Goal: Information Seeking & Learning: Learn about a topic

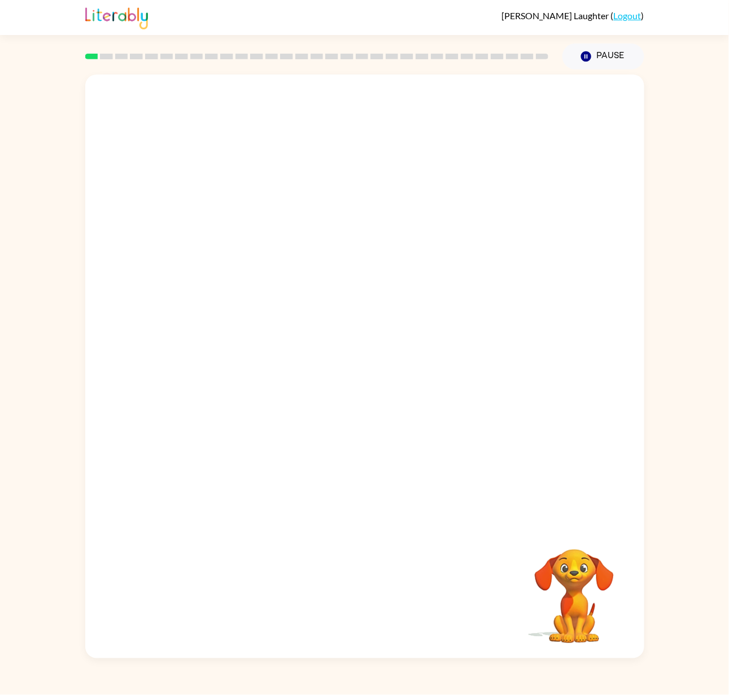
click at [477, 159] on div at bounding box center [364, 300] width 559 height 451
click at [366, 377] on icon "button" at bounding box center [364, 372] width 13 height 13
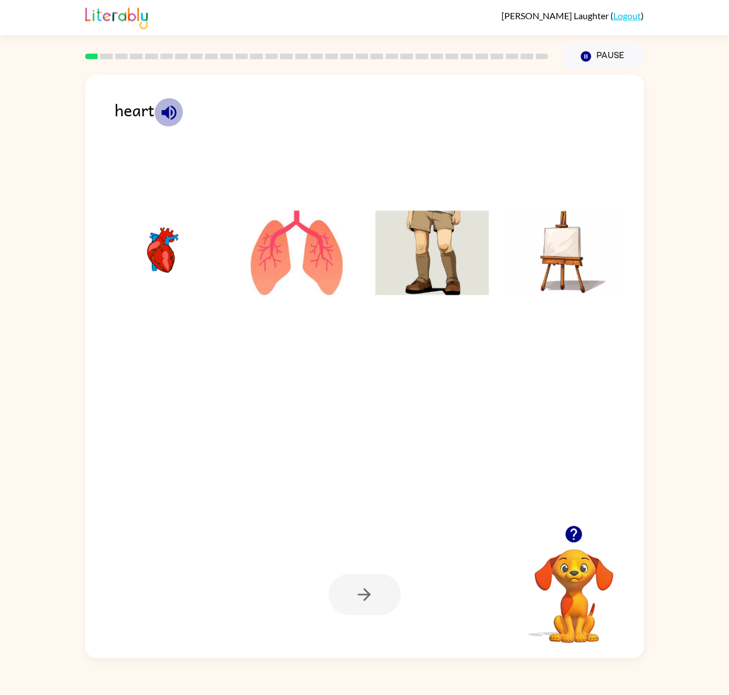
click at [164, 121] on icon "button" at bounding box center [169, 113] width 20 height 20
click at [160, 220] on img at bounding box center [162, 253] width 114 height 85
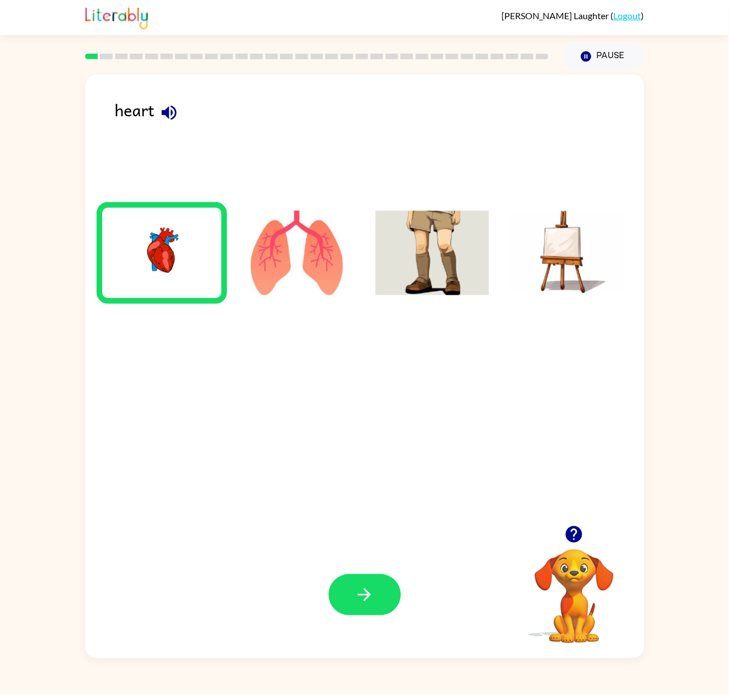
click at [371, 454] on div "Your browser must support playing .mp4 files to use Literably. Please try using…" at bounding box center [364, 594] width 559 height 127
click at [378, 454] on button "button" at bounding box center [365, 594] width 72 height 41
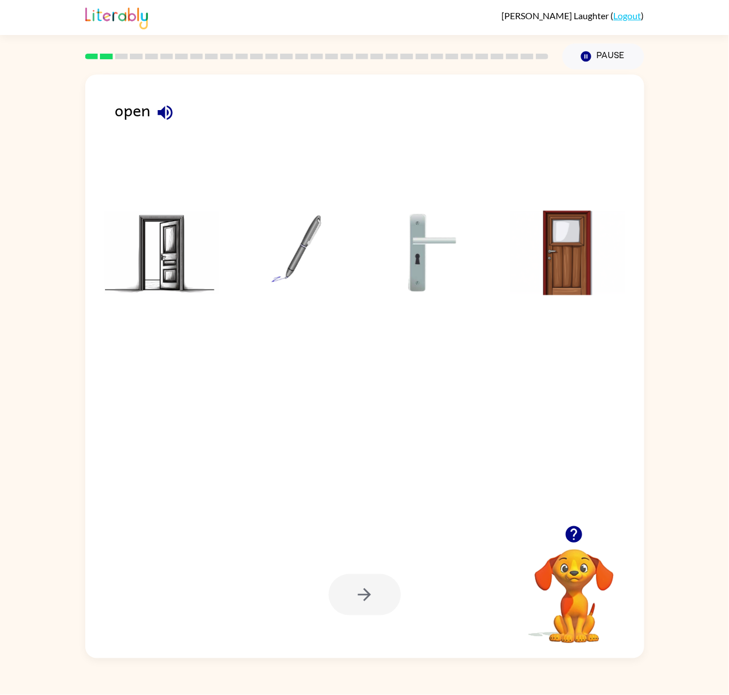
click at [152, 252] on img at bounding box center [162, 253] width 114 height 85
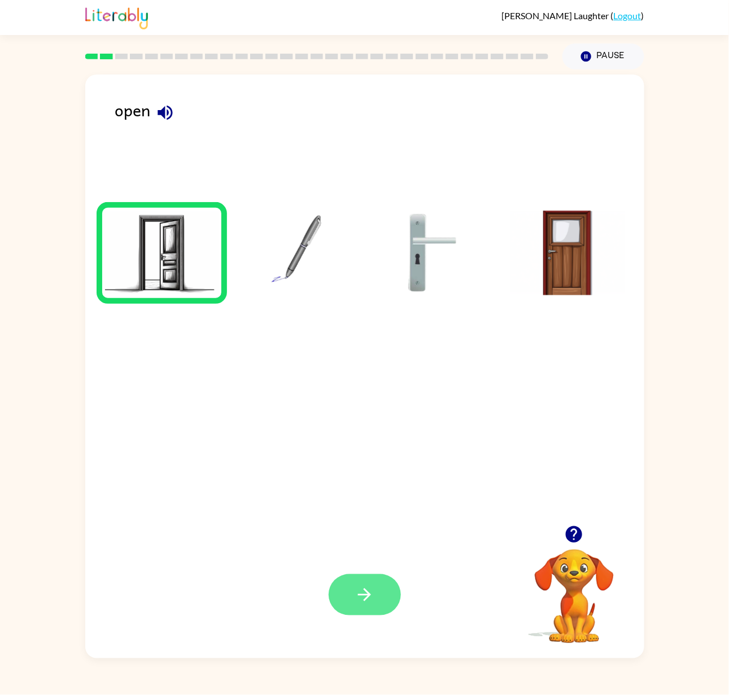
click at [364, 454] on icon "button" at bounding box center [364, 594] width 13 height 13
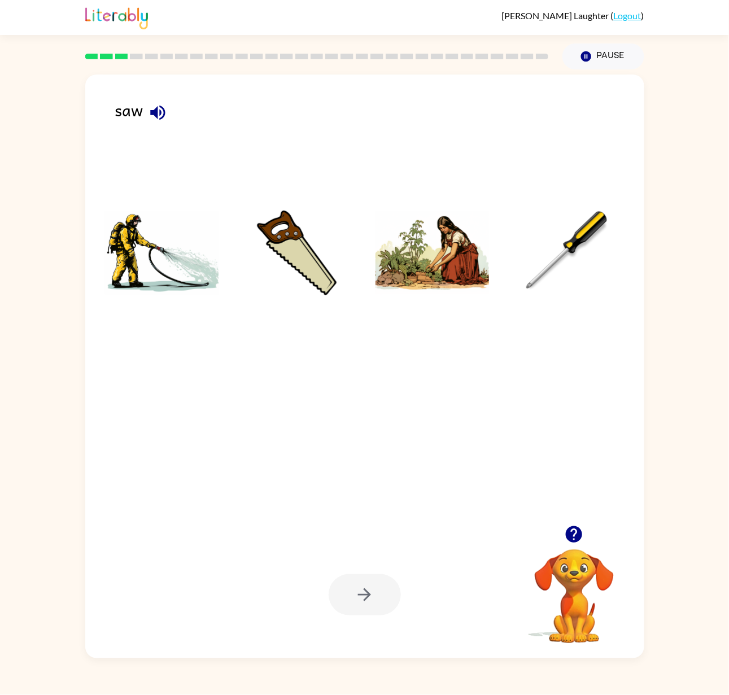
click at [315, 242] on img at bounding box center [297, 253] width 114 height 85
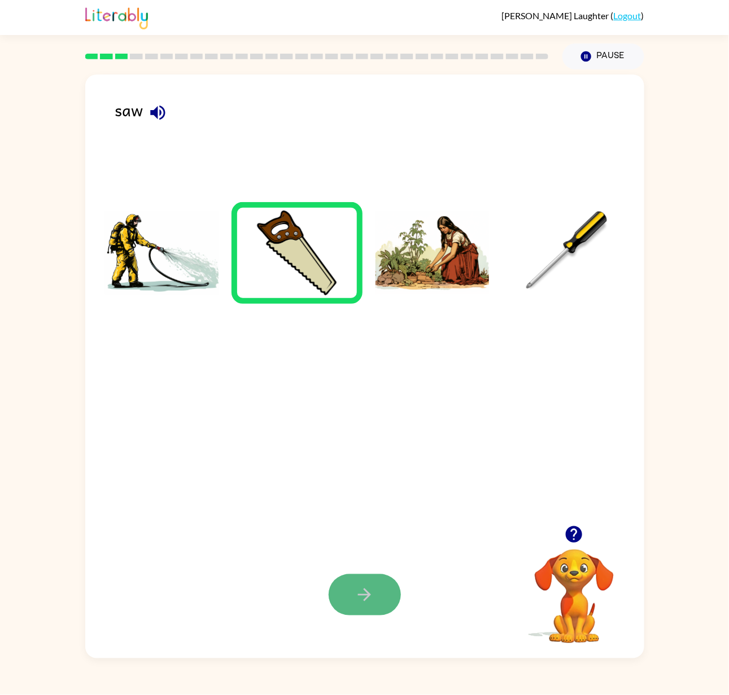
click at [349, 454] on button "button" at bounding box center [365, 594] width 72 height 41
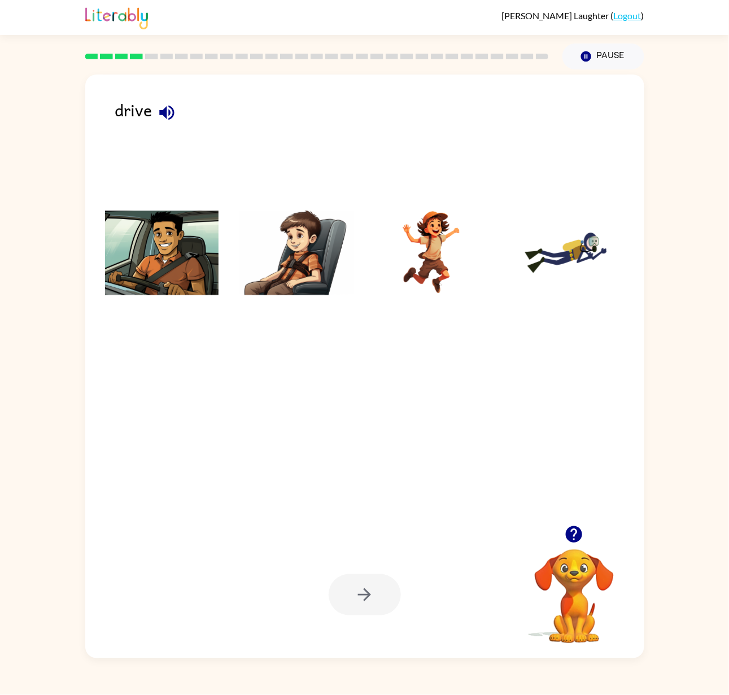
click at [168, 269] on img at bounding box center [162, 253] width 114 height 85
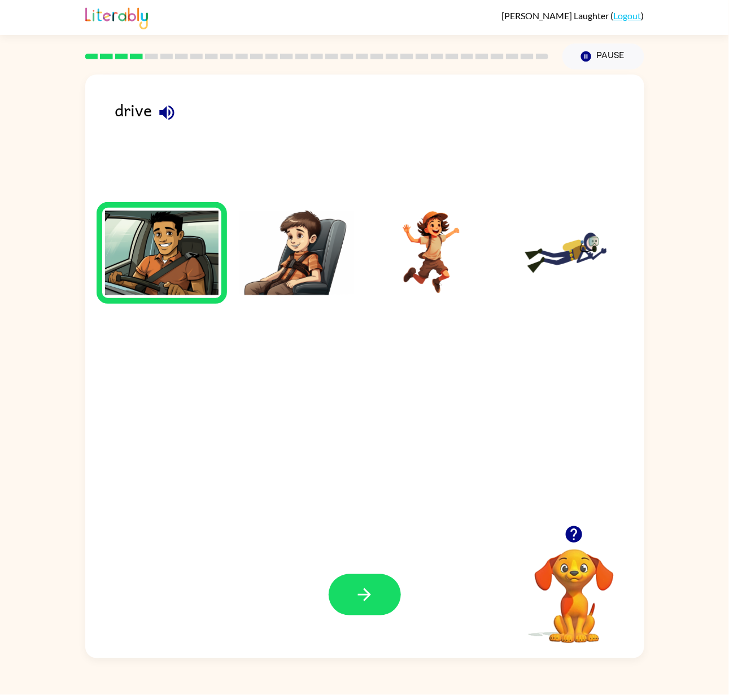
click at [168, 269] on img at bounding box center [162, 253] width 114 height 85
click at [353, 454] on button "button" at bounding box center [365, 594] width 72 height 41
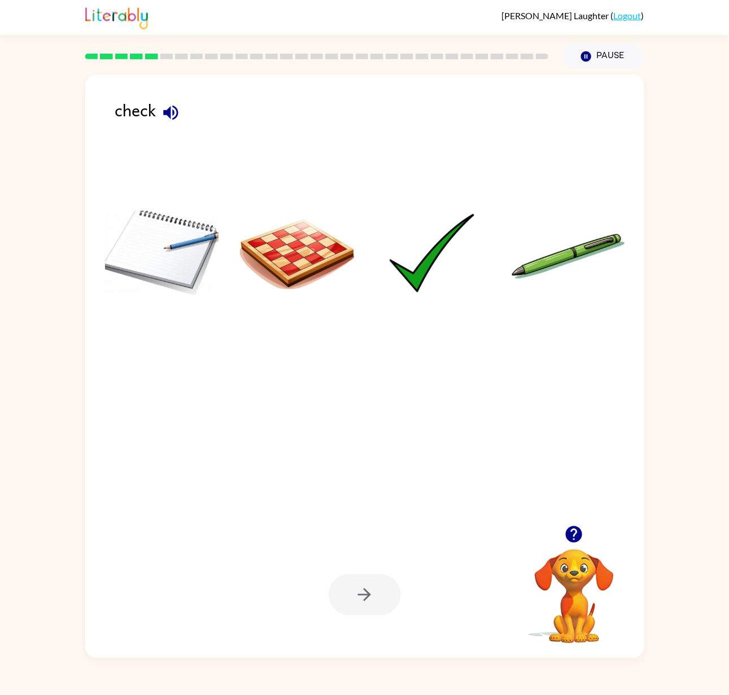
click at [432, 225] on img at bounding box center [432, 253] width 114 height 85
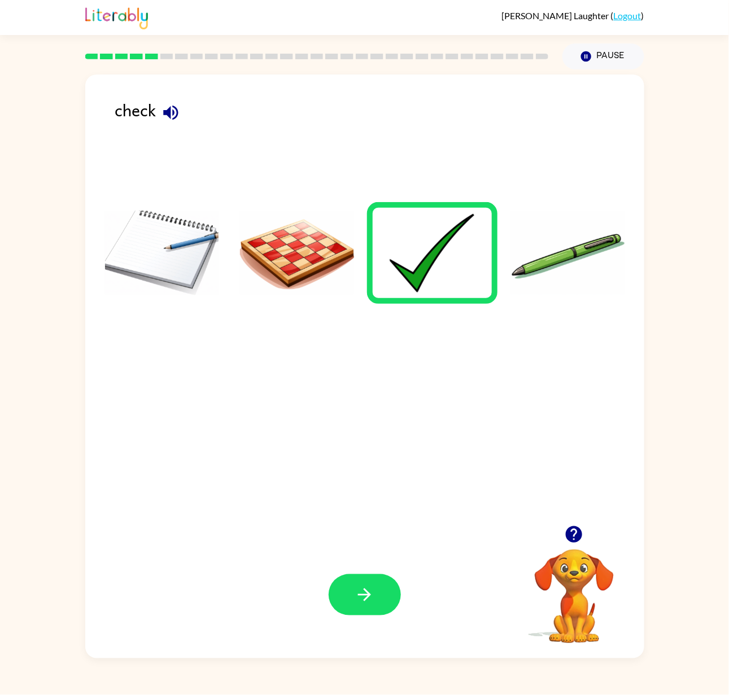
click at [359, 454] on div "Your browser must support playing .mp4 files to use Literably. Please try using…" at bounding box center [364, 594] width 559 height 127
click at [359, 454] on icon "button" at bounding box center [365, 595] width 20 height 20
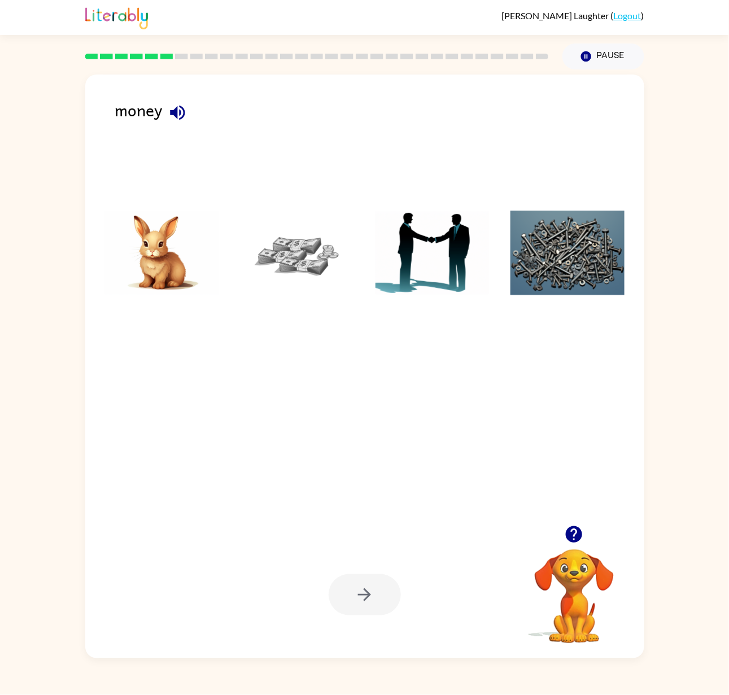
click at [327, 251] on img at bounding box center [297, 253] width 114 height 85
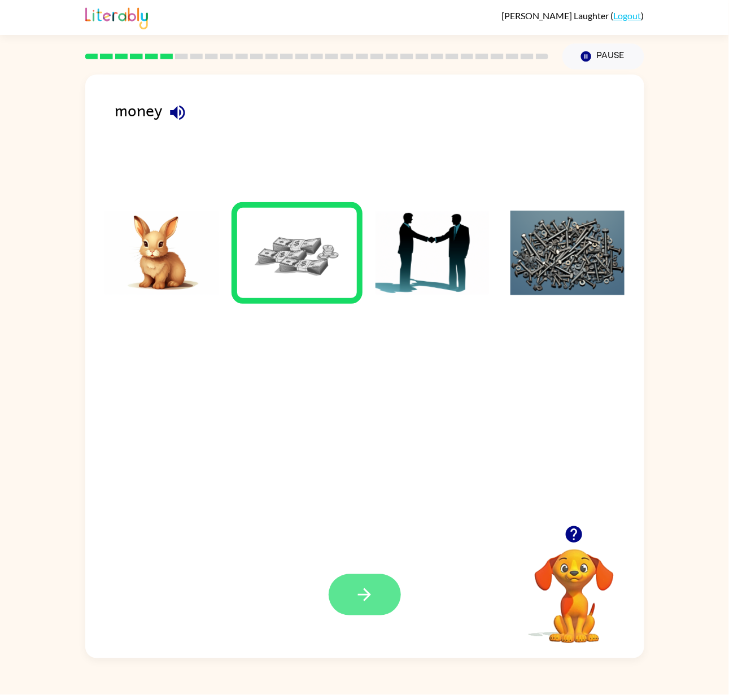
click at [368, 454] on icon "button" at bounding box center [364, 594] width 13 height 13
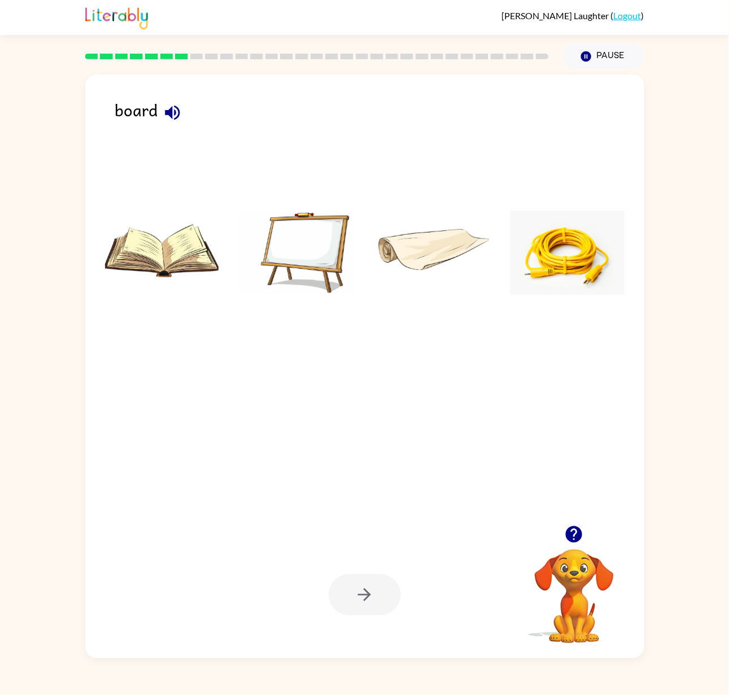
click at [308, 260] on img at bounding box center [297, 253] width 114 height 85
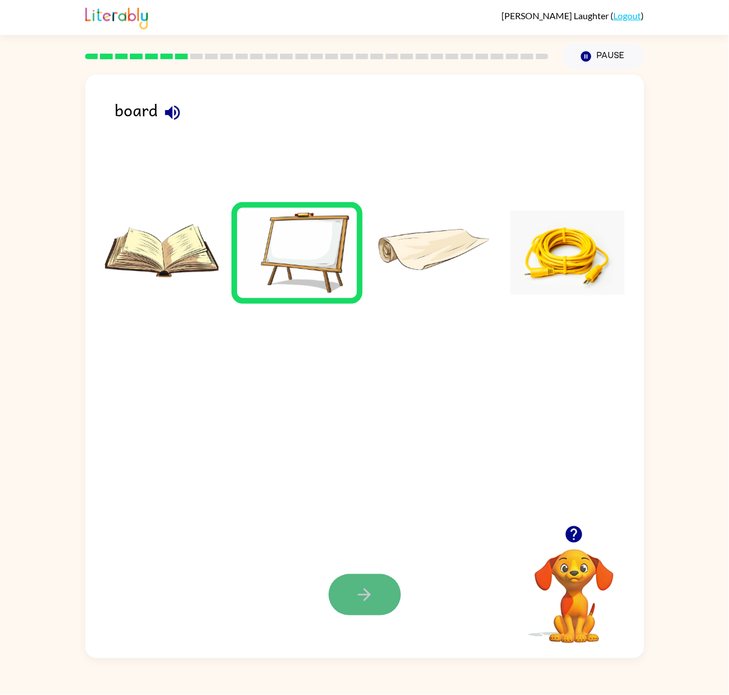
click at [366, 454] on button "button" at bounding box center [365, 594] width 72 height 41
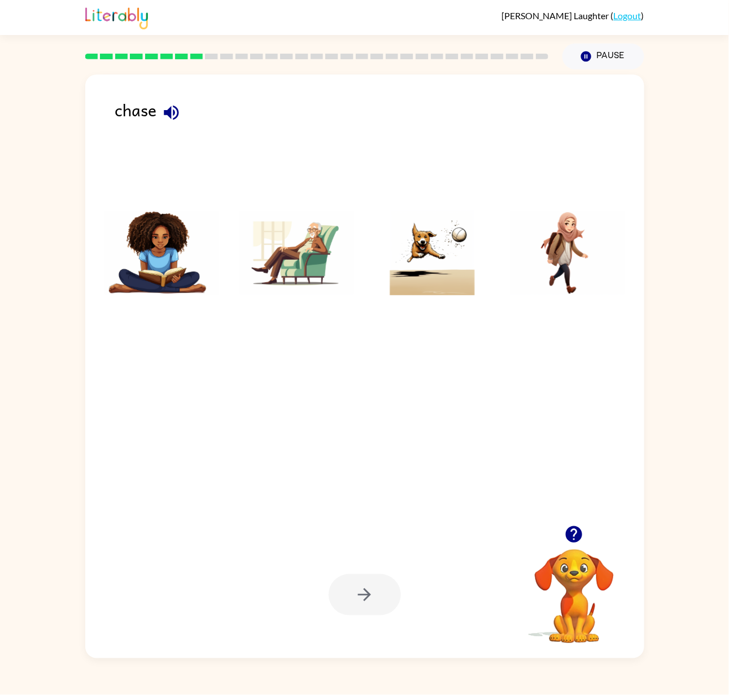
click at [449, 269] on img at bounding box center [432, 253] width 114 height 85
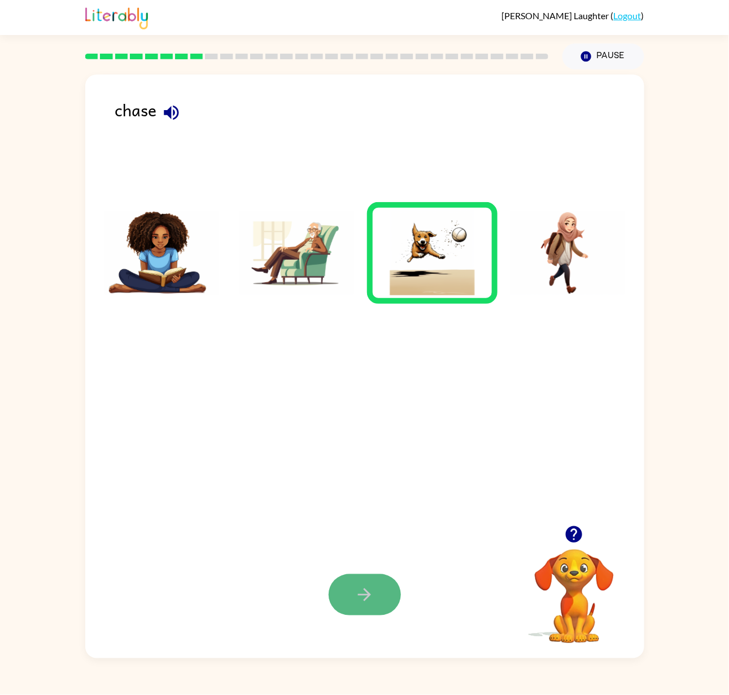
click at [379, 454] on button "button" at bounding box center [365, 594] width 72 height 41
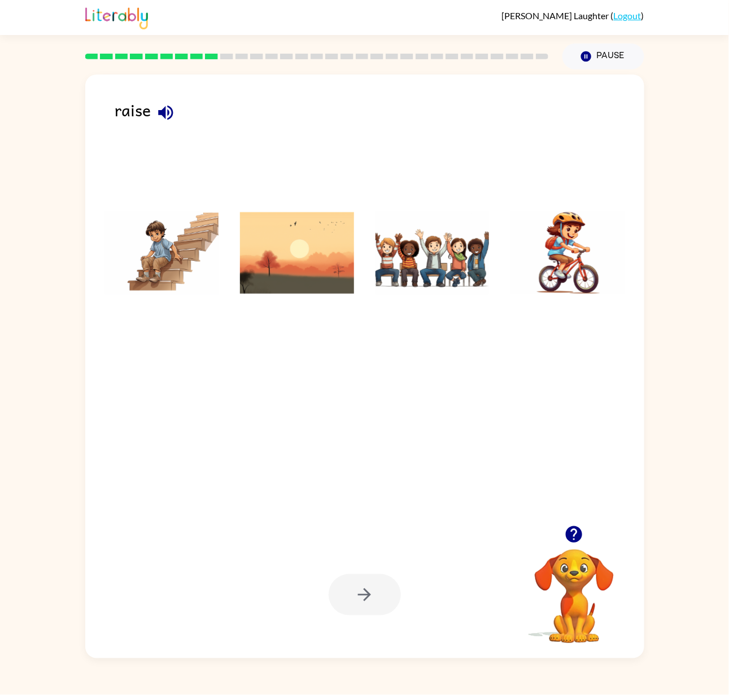
click at [458, 277] on img at bounding box center [432, 253] width 114 height 85
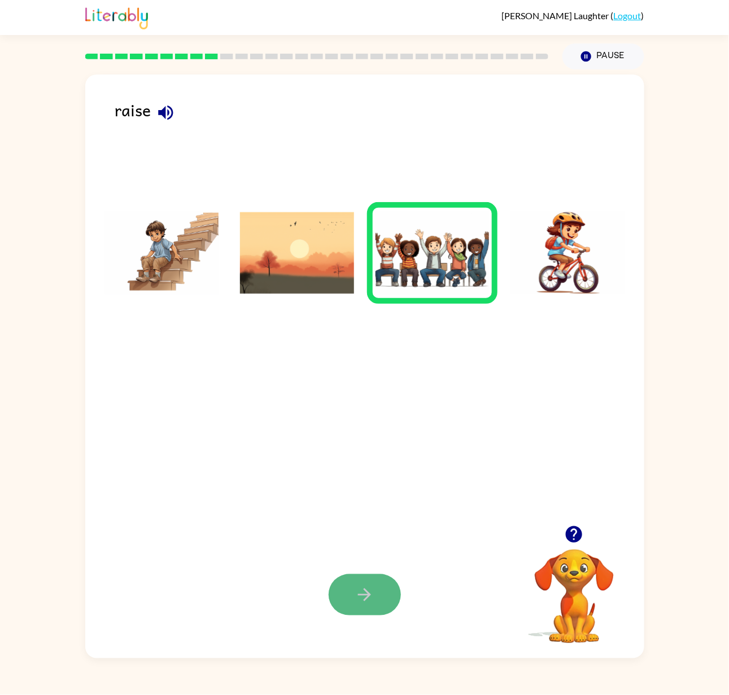
click at [369, 454] on icon "button" at bounding box center [365, 595] width 20 height 20
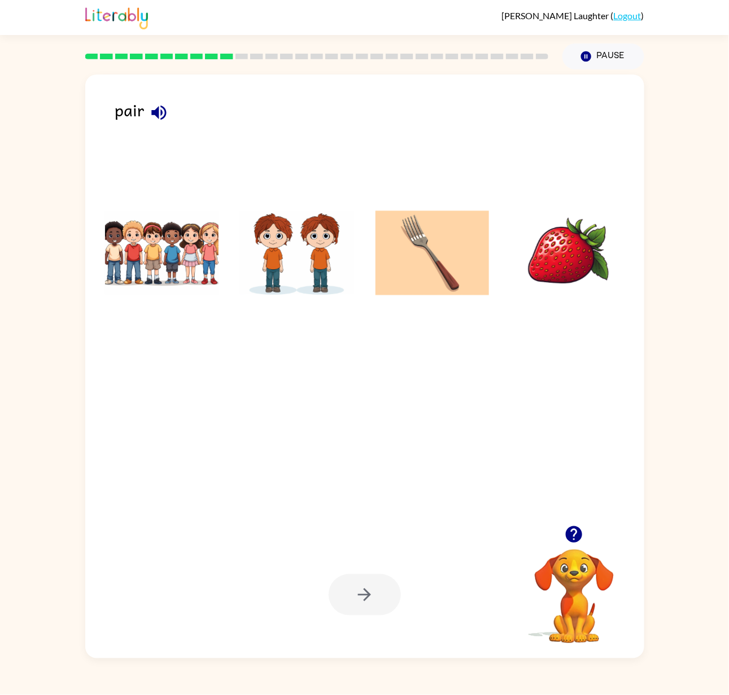
click at [314, 270] on img at bounding box center [297, 253] width 114 height 85
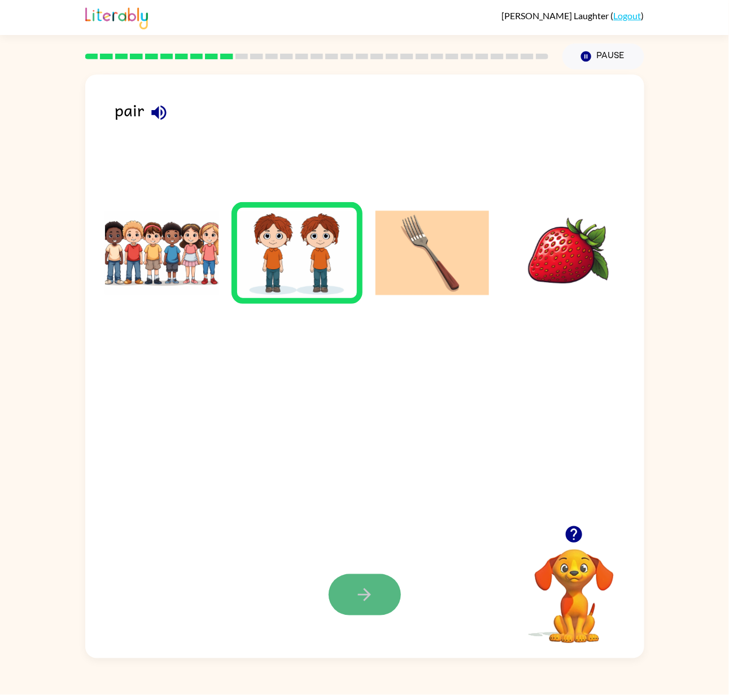
click at [365, 454] on icon "button" at bounding box center [365, 595] width 20 height 20
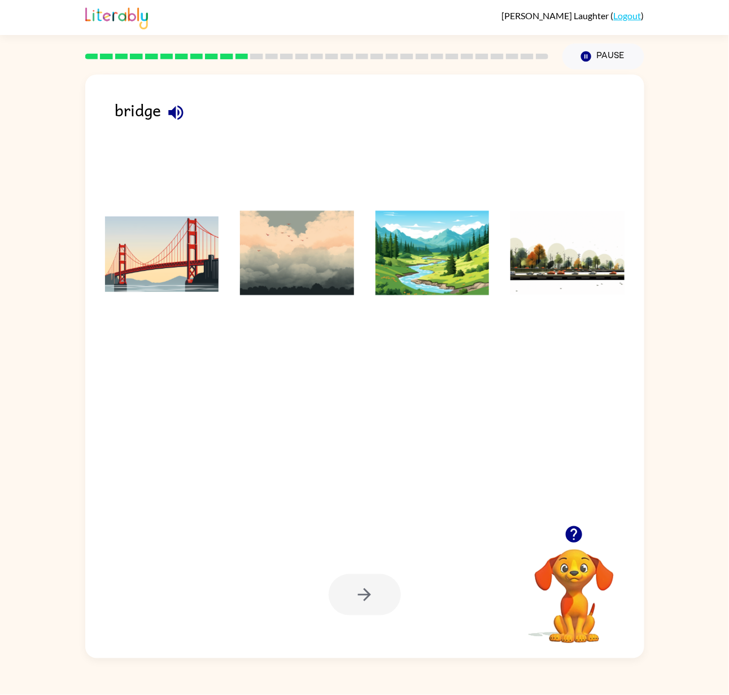
click at [477, 244] on img at bounding box center [567, 253] width 114 height 85
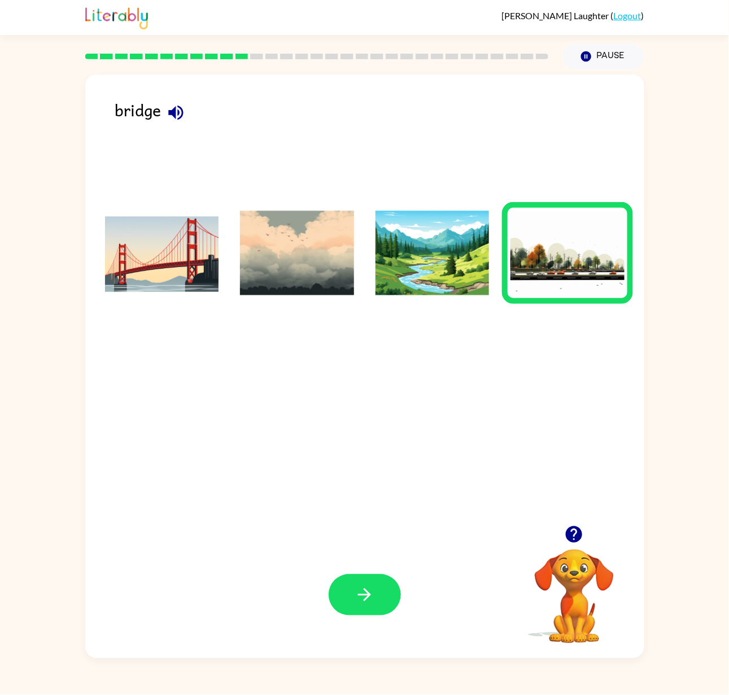
click at [172, 246] on img at bounding box center [162, 253] width 114 height 85
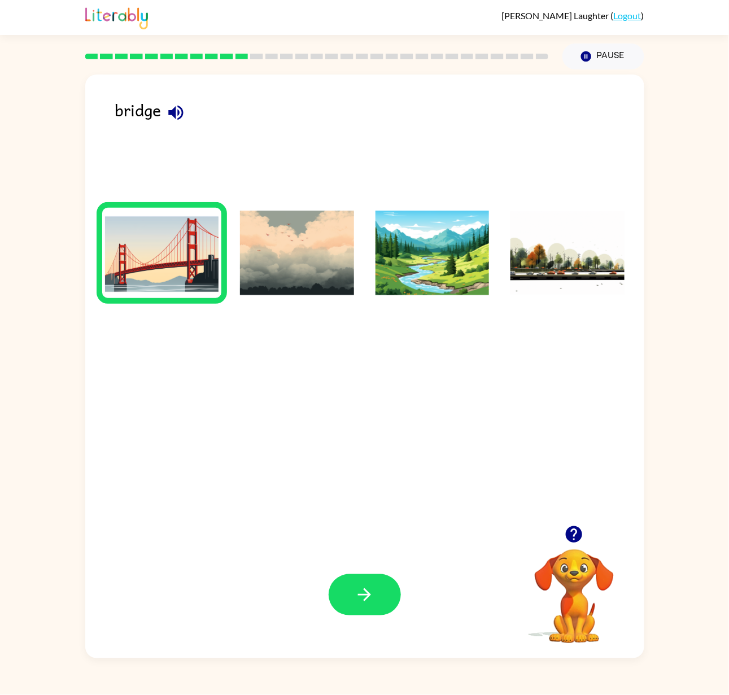
click at [172, 246] on img at bounding box center [162, 253] width 114 height 85
click at [362, 454] on icon "button" at bounding box center [365, 595] width 20 height 20
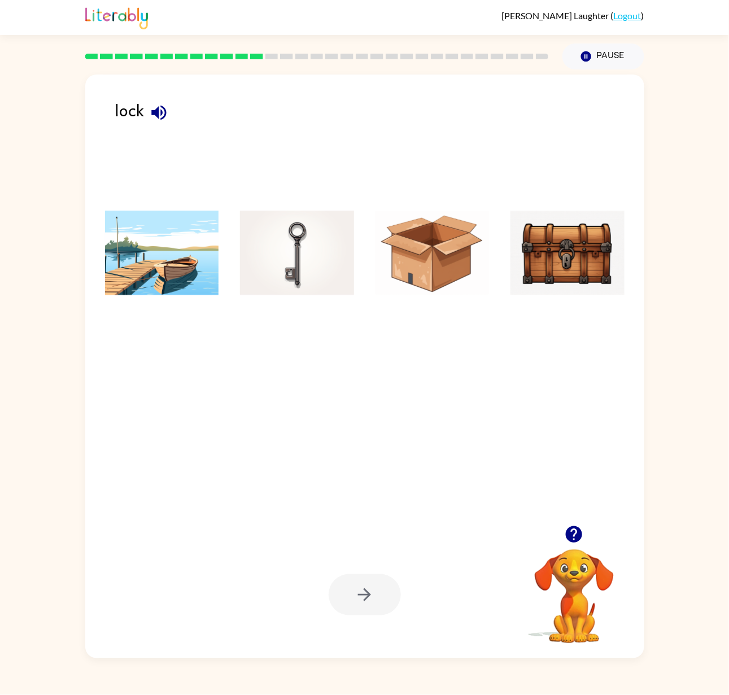
click at [477, 275] on img at bounding box center [567, 253] width 114 height 85
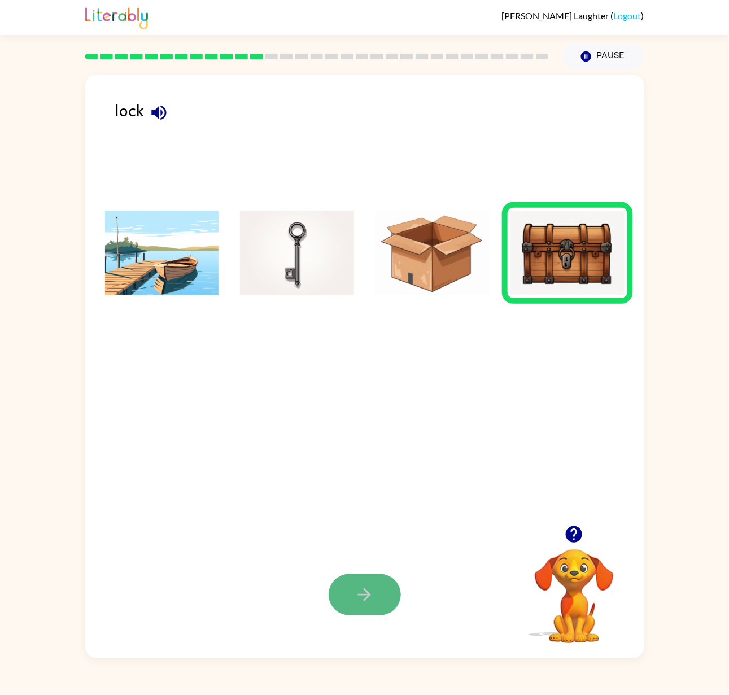
click at [361, 454] on icon "button" at bounding box center [365, 595] width 20 height 20
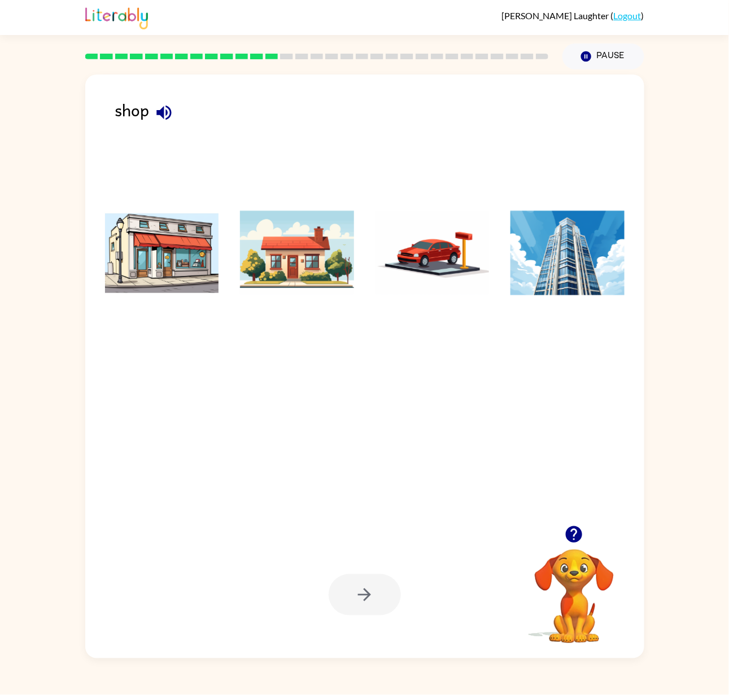
click at [197, 246] on img at bounding box center [162, 253] width 114 height 85
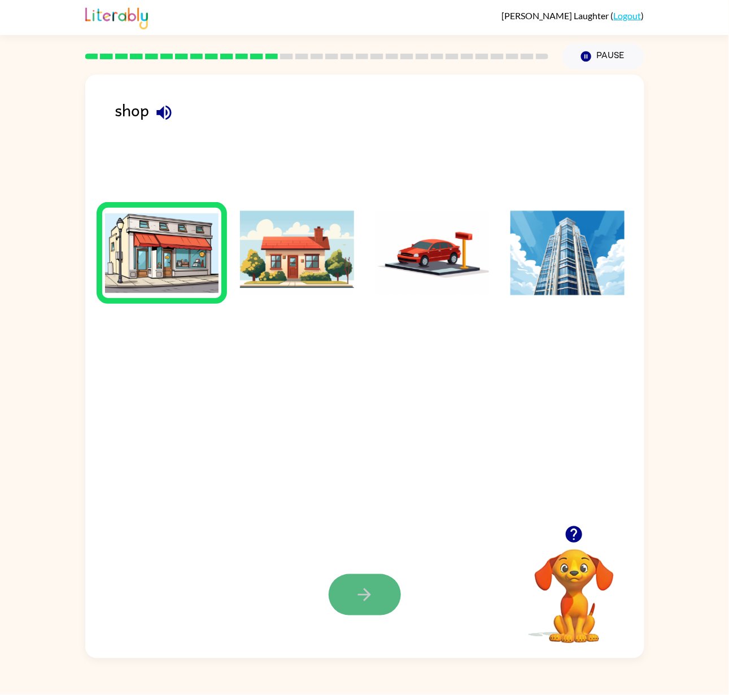
click at [361, 454] on icon "button" at bounding box center [365, 595] width 20 height 20
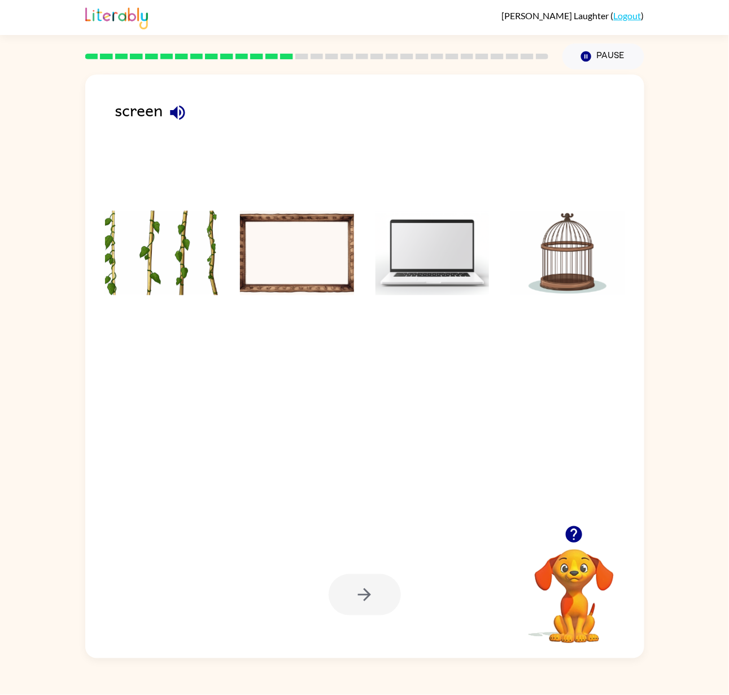
click at [455, 257] on img at bounding box center [432, 253] width 114 height 85
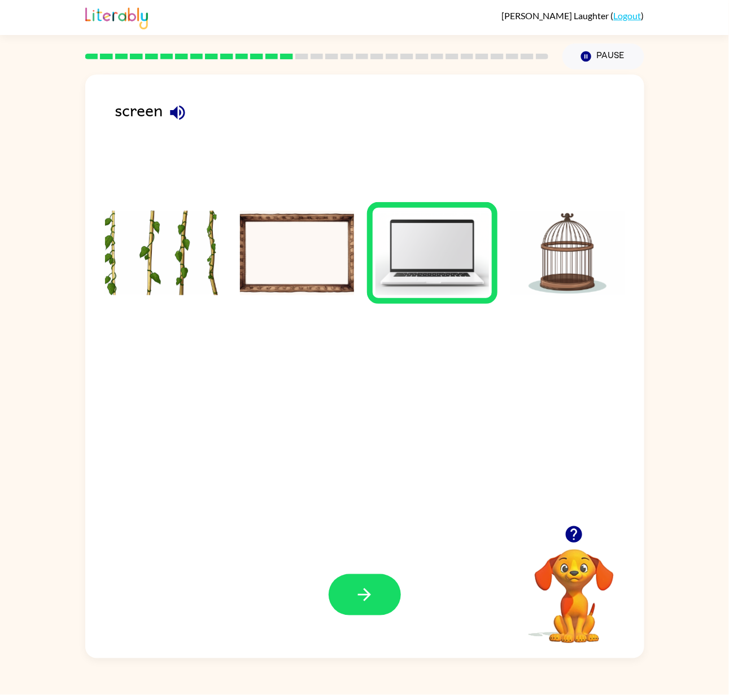
drag, startPoint x: 455, startPoint y: 257, endPoint x: 398, endPoint y: 562, distance: 310.7
click at [404, 454] on div at bounding box center [365, 359] width 536 height 333
click at [365, 454] on icon "button" at bounding box center [364, 594] width 13 height 13
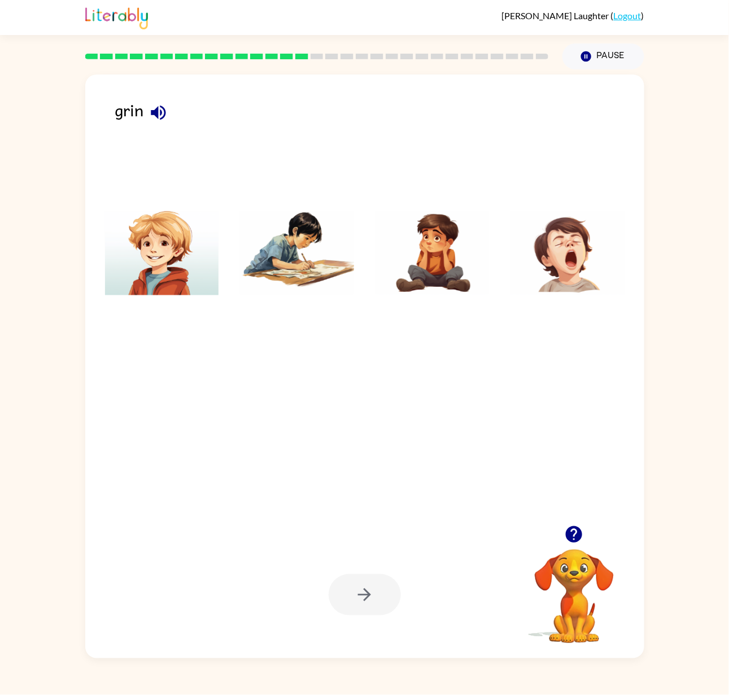
click at [425, 255] on img at bounding box center [432, 253] width 114 height 85
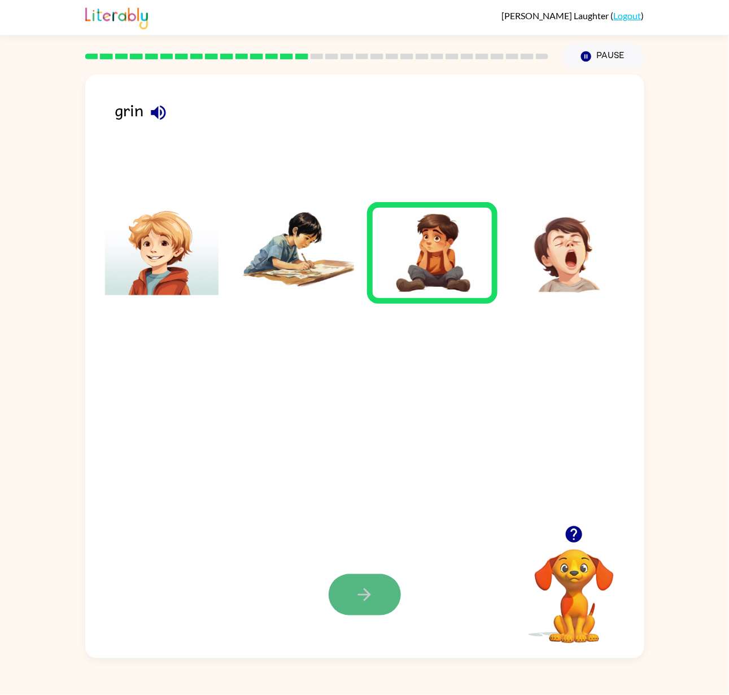
click at [352, 454] on button "button" at bounding box center [365, 594] width 72 height 41
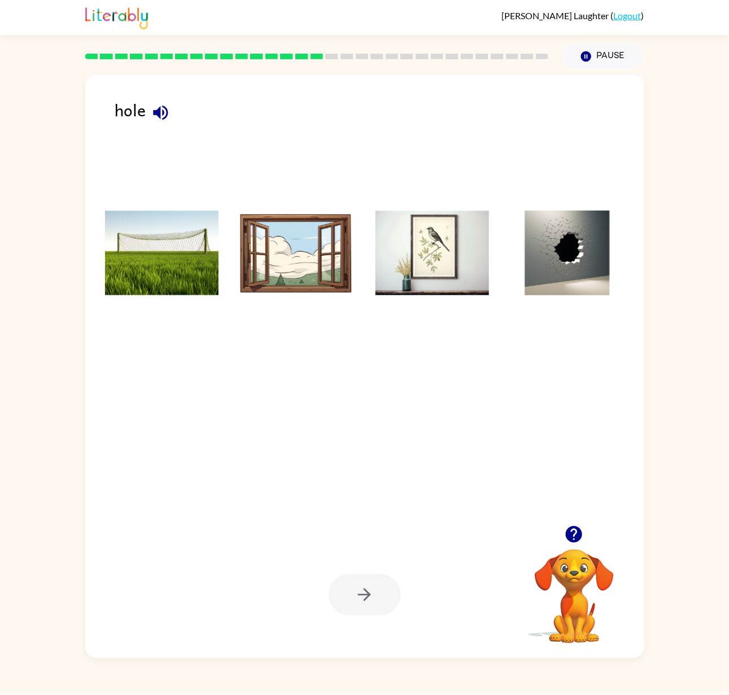
click at [477, 240] on img at bounding box center [567, 253] width 114 height 85
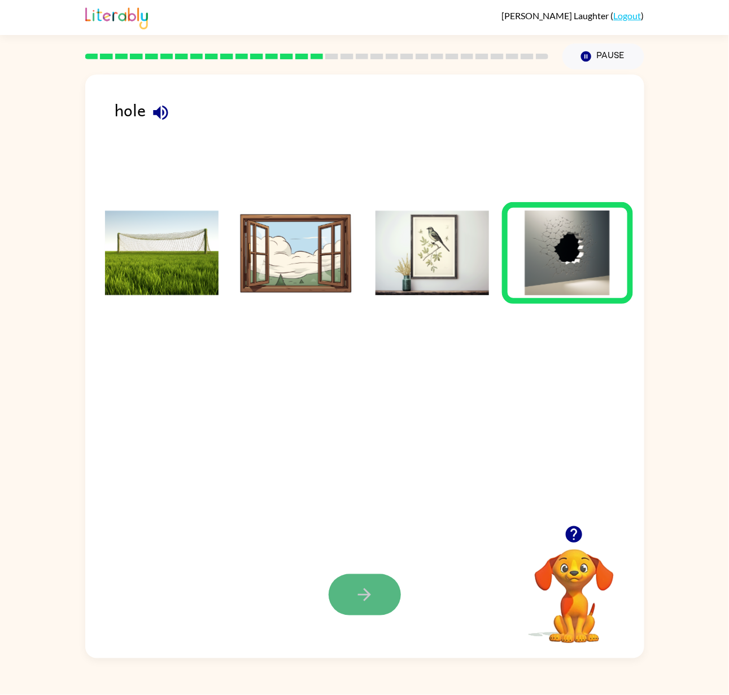
click at [373, 454] on icon "button" at bounding box center [365, 595] width 20 height 20
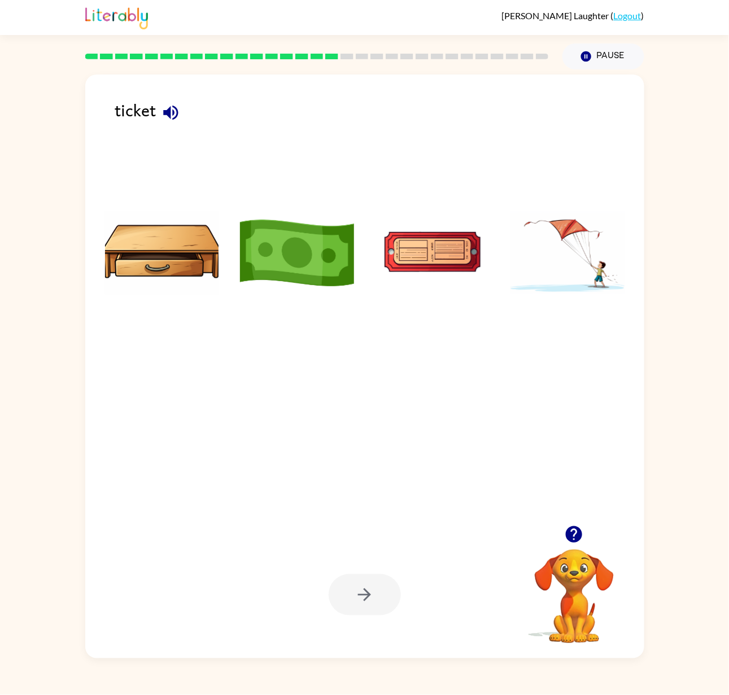
click at [423, 250] on img at bounding box center [432, 253] width 114 height 85
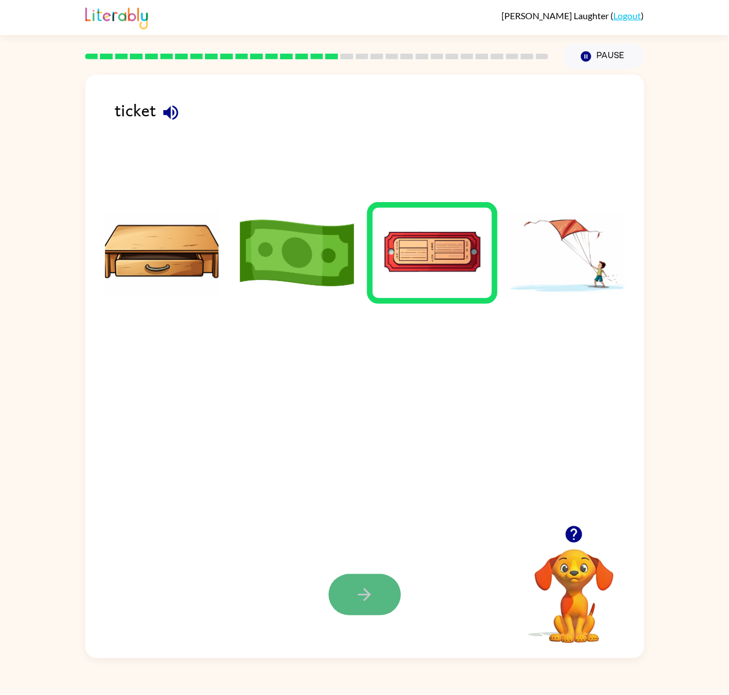
click at [353, 454] on button "button" at bounding box center [365, 594] width 72 height 41
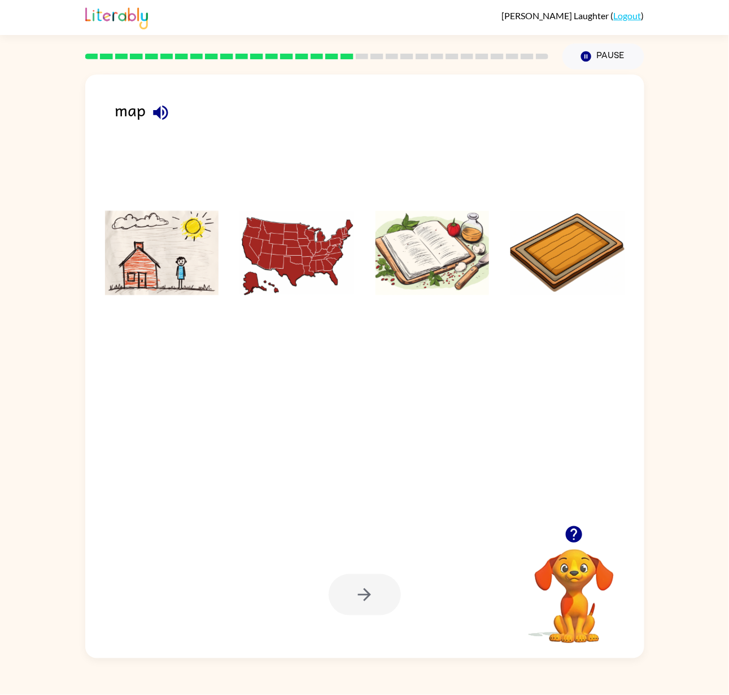
click at [303, 243] on img at bounding box center [297, 253] width 114 height 85
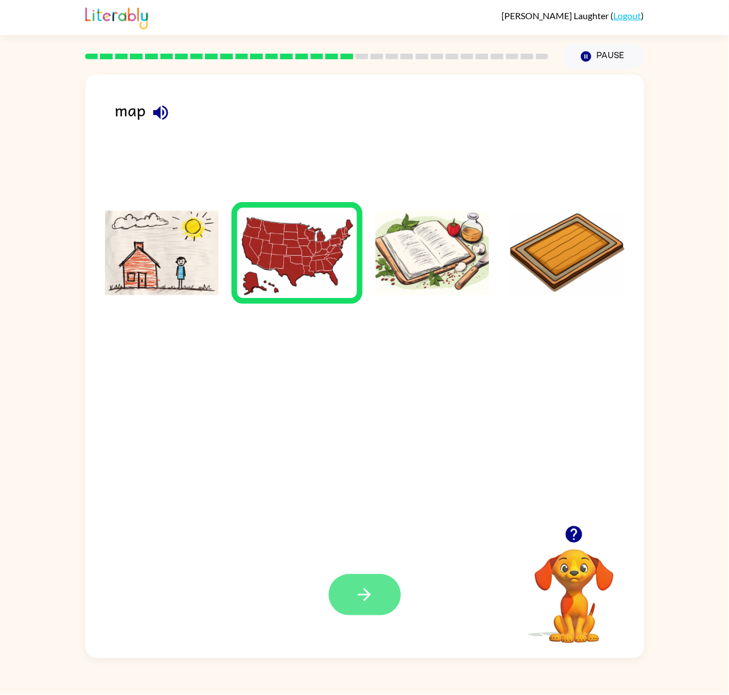
click at [360, 454] on icon "button" at bounding box center [365, 595] width 20 height 20
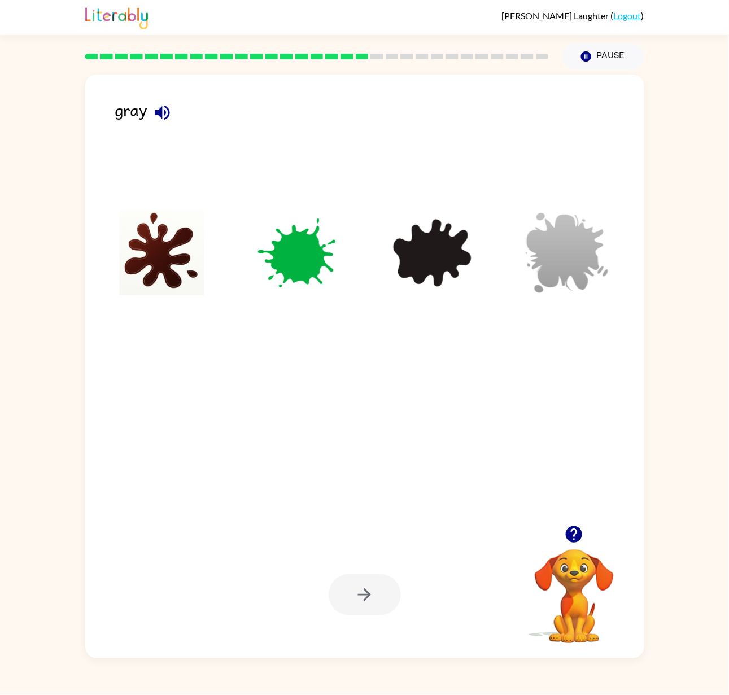
click at [477, 274] on img at bounding box center [567, 253] width 114 height 85
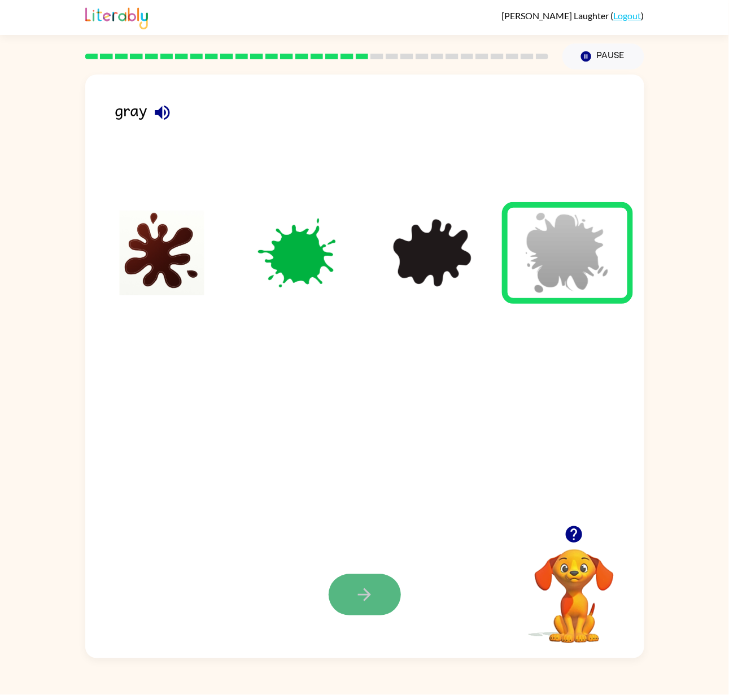
click at [352, 454] on button "button" at bounding box center [365, 594] width 72 height 41
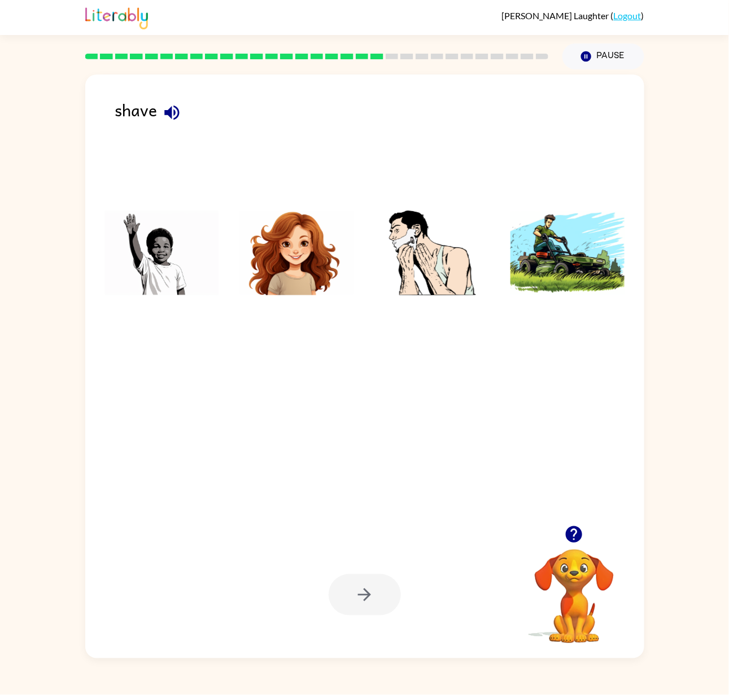
click at [401, 181] on div "shave" at bounding box center [379, 142] width 529 height 90
drag, startPoint x: 417, startPoint y: 228, endPoint x: 415, endPoint y: 222, distance: 5.9
click at [415, 222] on img at bounding box center [432, 253] width 114 height 85
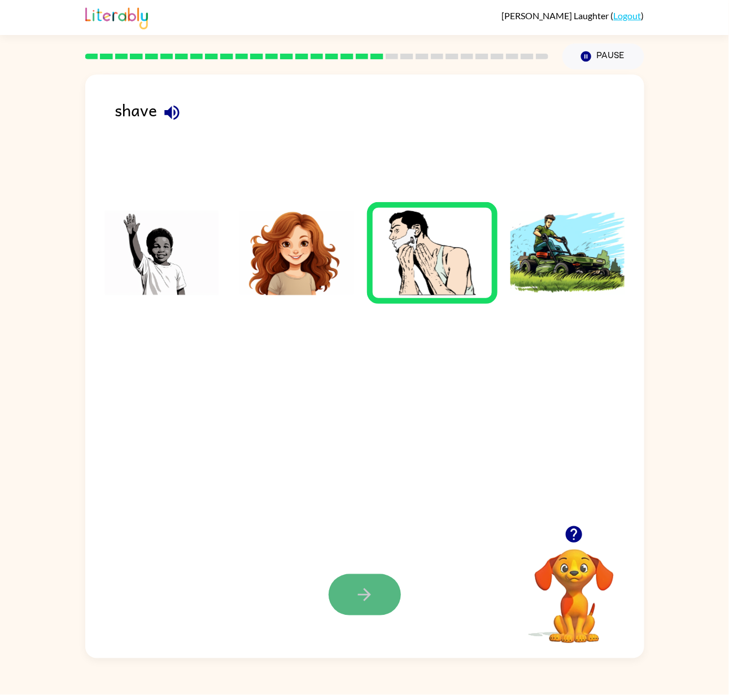
click at [373, 454] on button "button" at bounding box center [365, 594] width 72 height 41
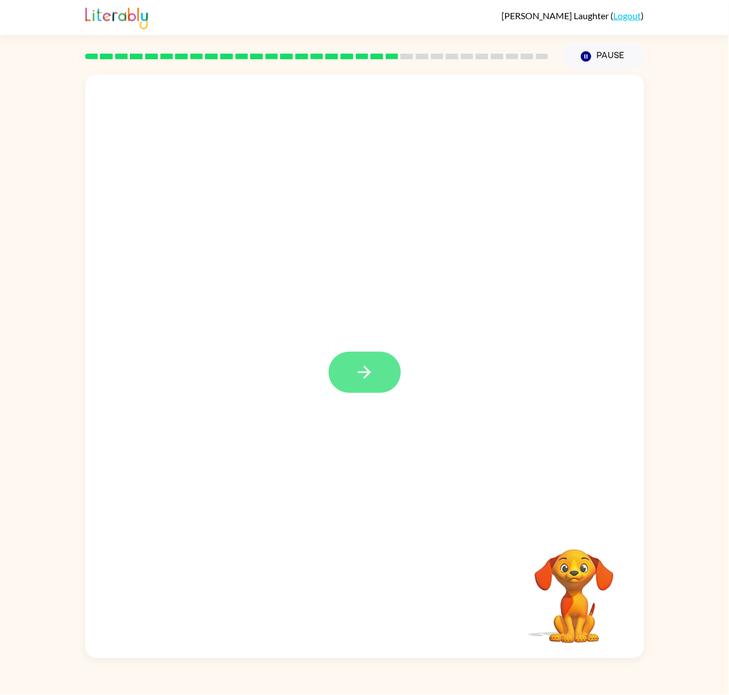
click at [362, 371] on div at bounding box center [365, 372] width 72 height 41
click at [362, 371] on icon "button" at bounding box center [365, 372] width 20 height 20
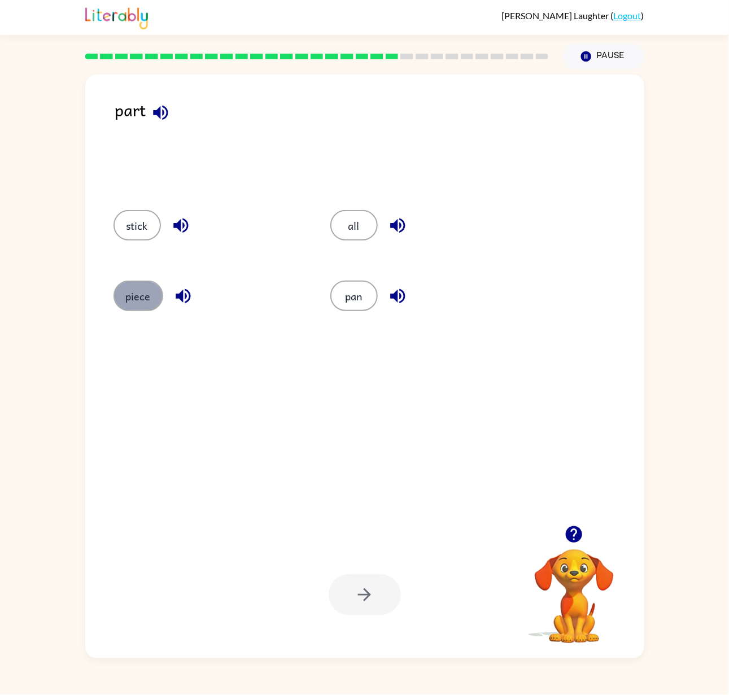
click at [134, 291] on button "piece" at bounding box center [138, 296] width 50 height 30
drag, startPoint x: 361, startPoint y: 585, endPoint x: 360, endPoint y: 573, distance: 11.9
click at [360, 454] on div "Your browser must support playing .mp4 files to use Literably. Please try using…" at bounding box center [364, 594] width 559 height 127
click at [370, 454] on icon "button" at bounding box center [365, 595] width 20 height 20
click at [357, 305] on button "wish" at bounding box center [357, 296] width 47 height 30
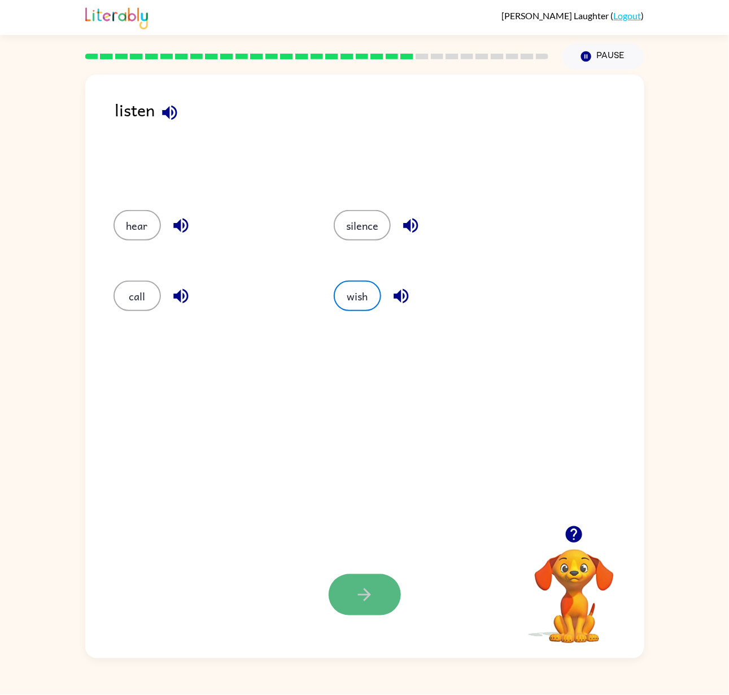
click at [356, 454] on icon "button" at bounding box center [365, 595] width 20 height 20
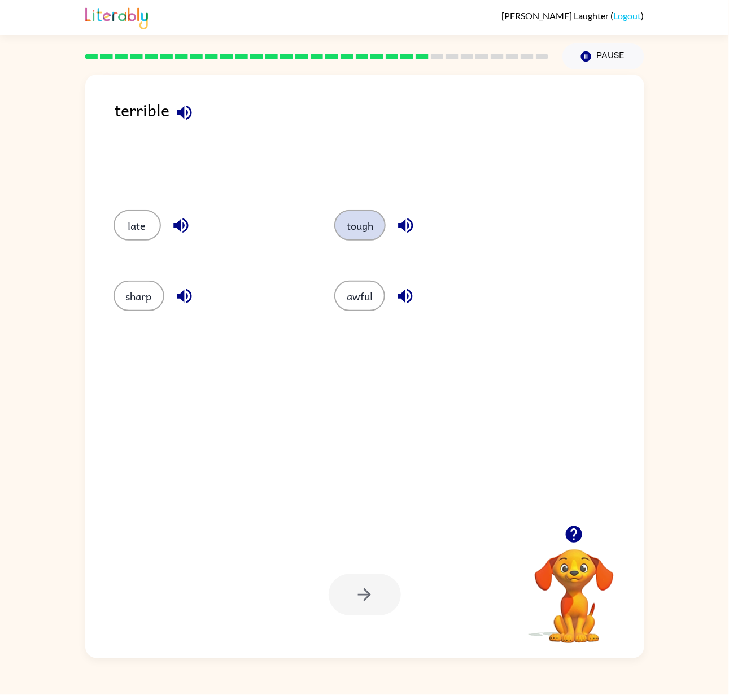
click at [375, 217] on button "tough" at bounding box center [359, 225] width 51 height 30
click at [358, 295] on button "awful" at bounding box center [359, 296] width 51 height 30
click at [365, 454] on icon "button" at bounding box center [365, 595] width 20 height 20
click at [371, 237] on button "okay" at bounding box center [354, 225] width 47 height 30
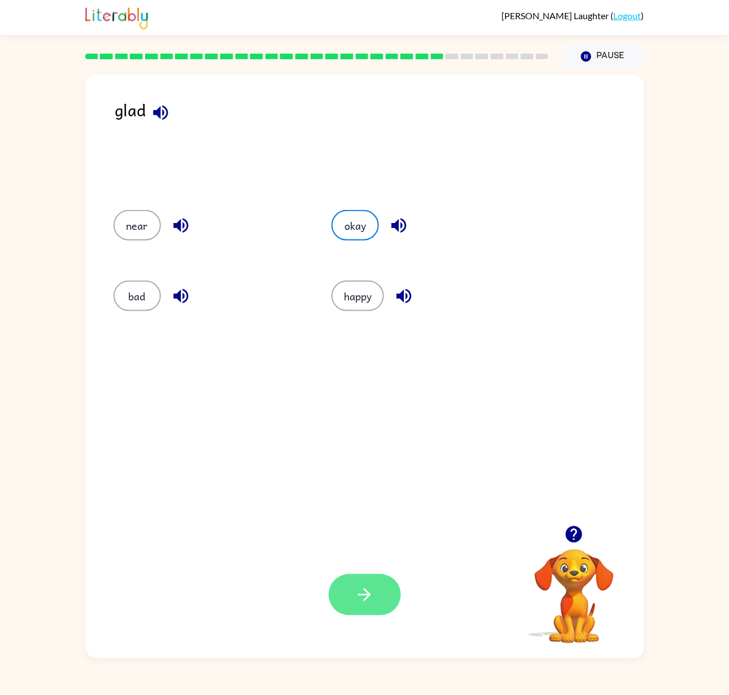
click at [332, 454] on button "button" at bounding box center [365, 594] width 72 height 41
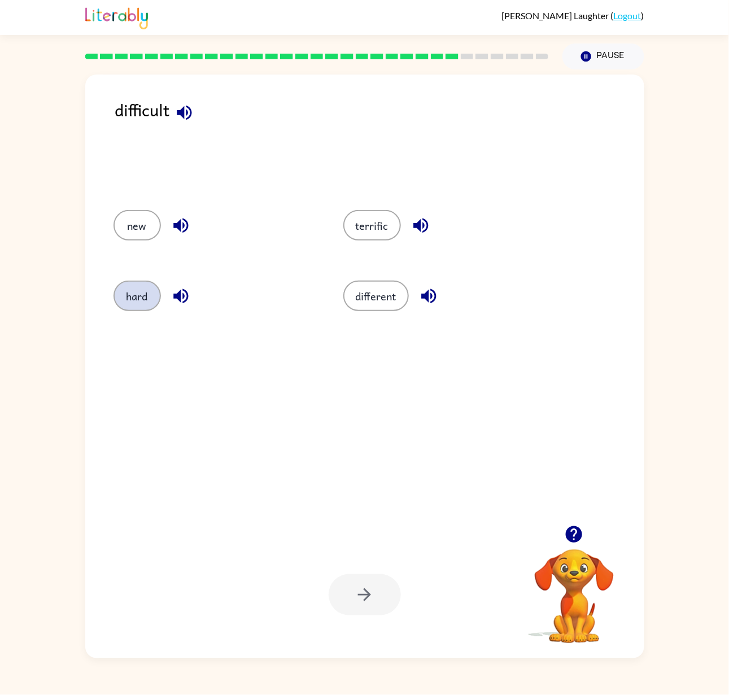
click at [125, 304] on button "hard" at bounding box center [136, 296] width 47 height 30
click at [374, 454] on button "button" at bounding box center [365, 594] width 72 height 41
click at [134, 295] on button "turn" at bounding box center [136, 296] width 47 height 30
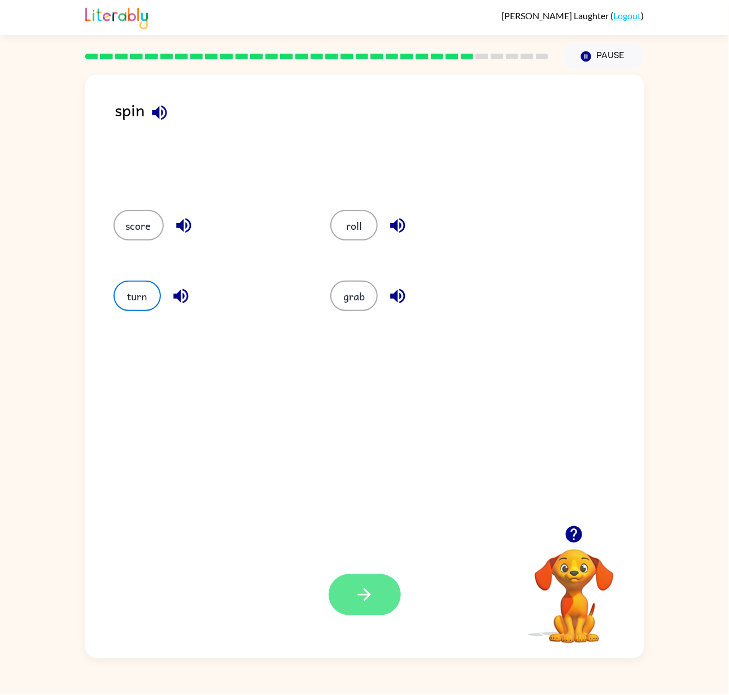
click at [383, 454] on button "button" at bounding box center [365, 594] width 72 height 41
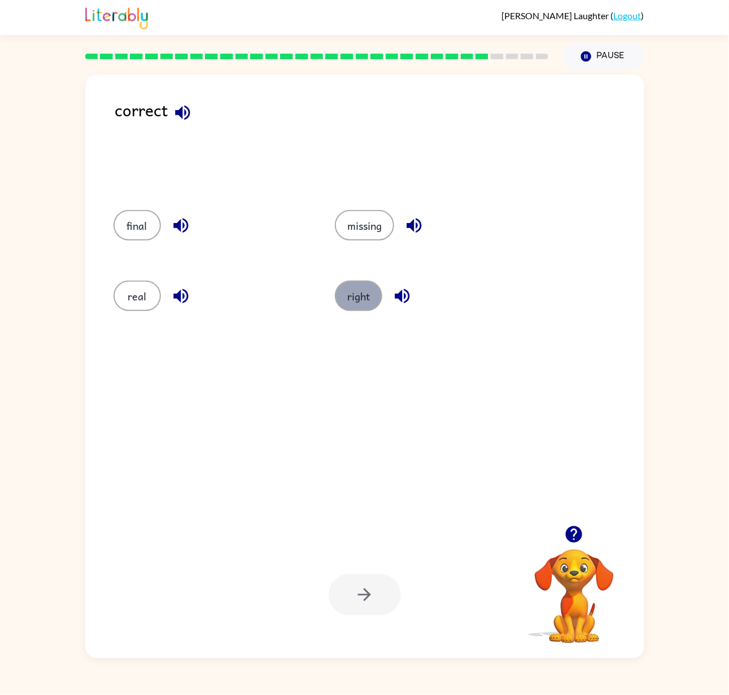
click at [371, 297] on button "right" at bounding box center [358, 296] width 47 height 30
click at [371, 454] on icon "button" at bounding box center [365, 595] width 20 height 20
click at [144, 228] on button "go" at bounding box center [136, 225] width 47 height 30
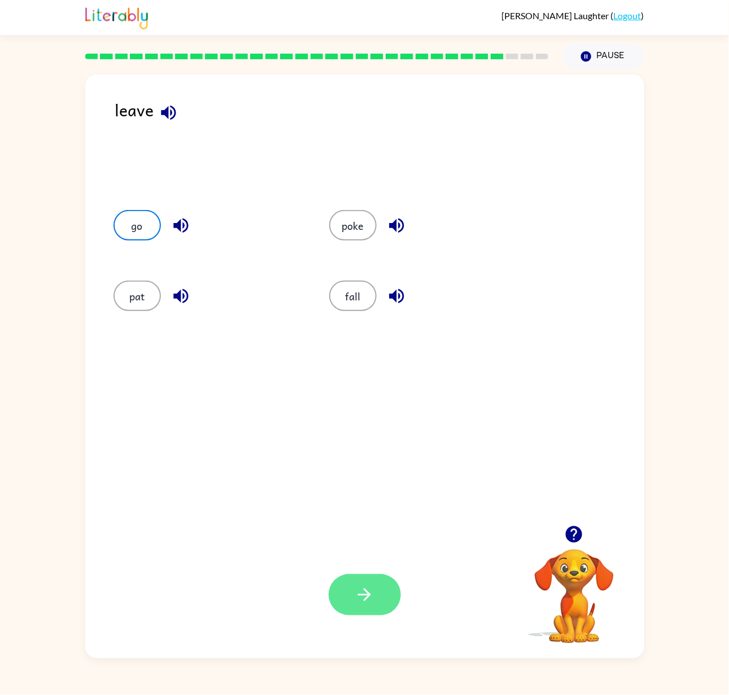
click at [358, 454] on button "button" at bounding box center [365, 594] width 72 height 41
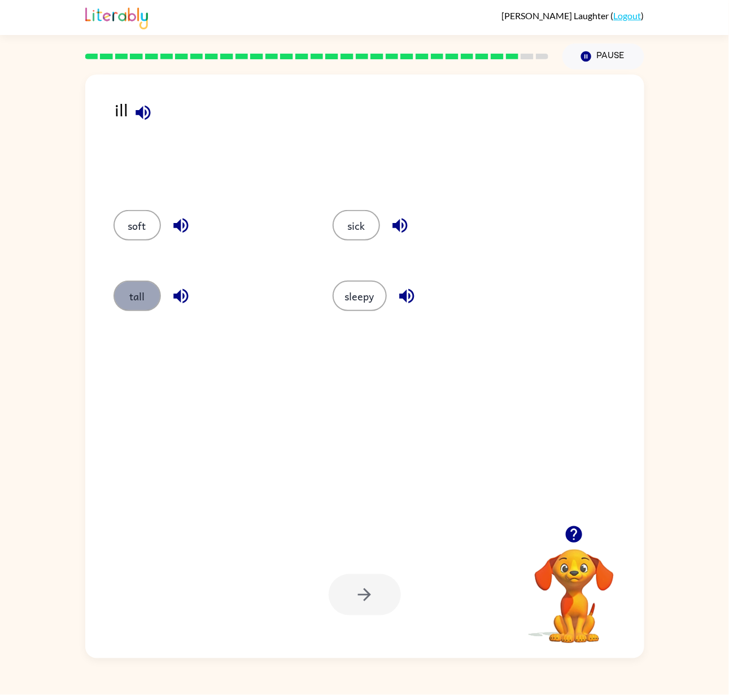
click at [124, 298] on button "tall" at bounding box center [136, 296] width 47 height 30
click at [372, 454] on icon "button" at bounding box center [365, 595] width 20 height 20
click at [379, 304] on div "fast" at bounding box center [427, 296] width 193 height 30
click at [373, 299] on button "fast" at bounding box center [354, 296] width 47 height 30
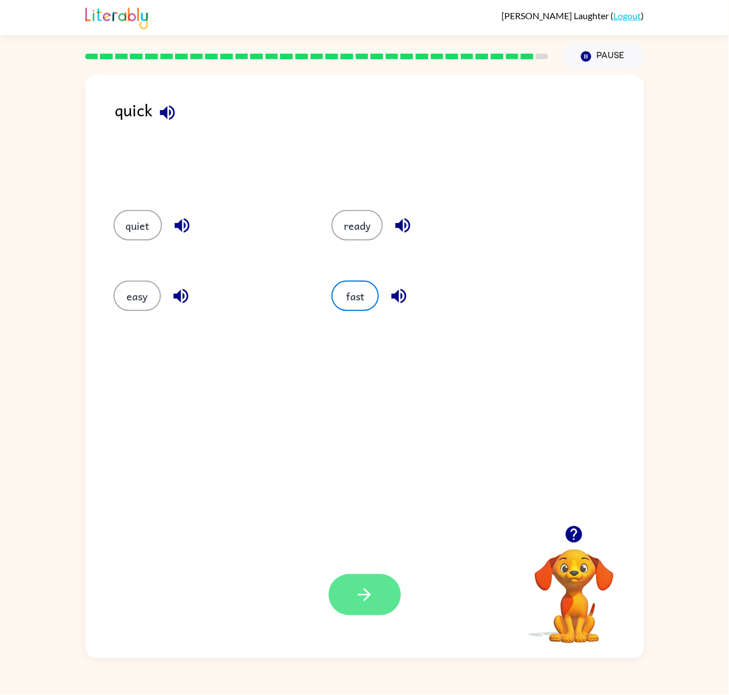
click at [355, 454] on icon "button" at bounding box center [365, 595] width 20 height 20
